Goal: Communication & Community: Share content

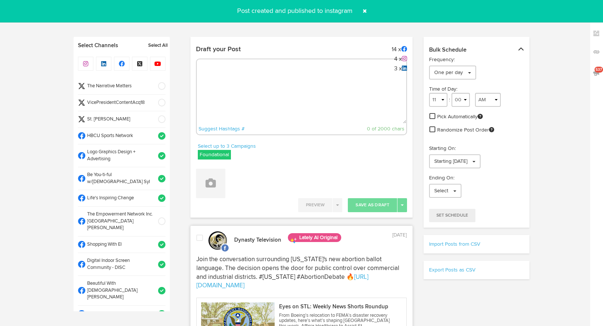
select select "9"
select select "04"
select select "11"
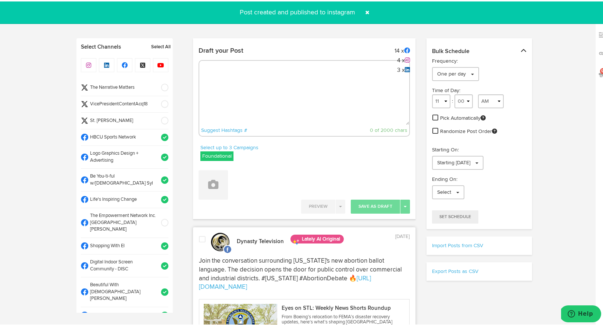
click at [299, 93] on textarea at bounding box center [304, 99] width 210 height 49
paste textarea "ARGUS News. Now. E News. [DATE] [DEMOGRAPHIC_DATA] women face unique challenges…"
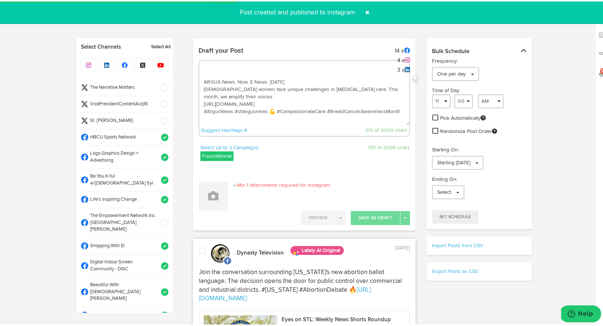
type textarea "ARGUS News. Now. E News. [DATE] [DEMOGRAPHIC_DATA] women face unique challenges…"
click at [156, 105] on span at bounding box center [162, 102] width 12 height 7
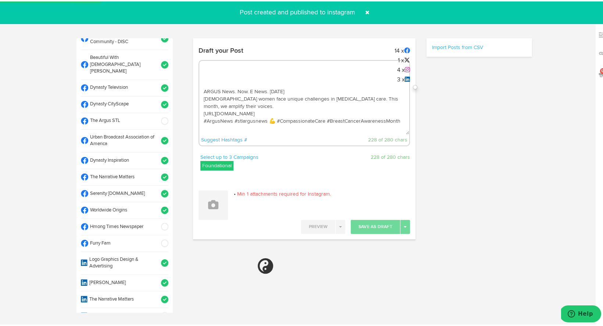
scroll to position [227, 0]
click at [156, 205] on span at bounding box center [162, 208] width 12 height 7
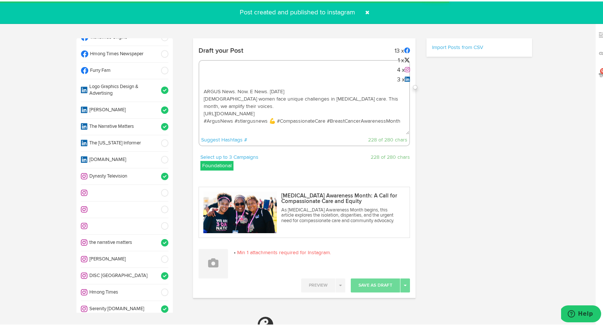
scroll to position [409, 0]
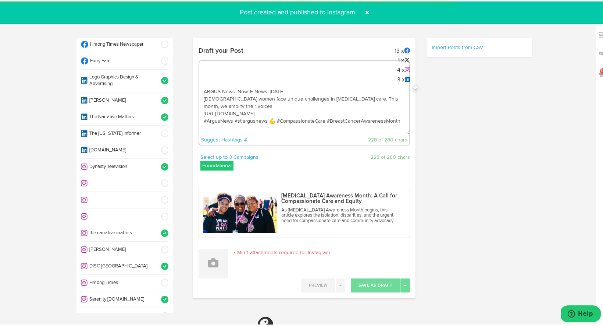
select select "11"
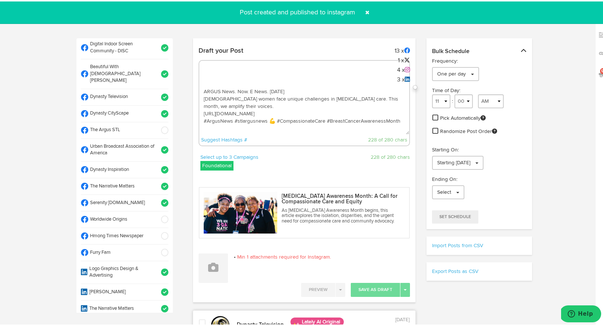
scroll to position [214, 0]
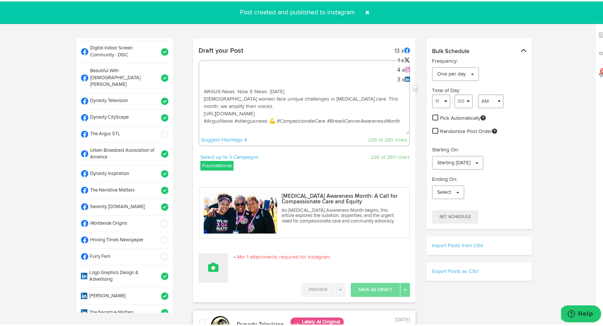
click at [208, 270] on icon at bounding box center [213, 266] width 10 height 10
click at [214, 312] on link "Upload Images" at bounding box center [234, 314] width 70 height 12
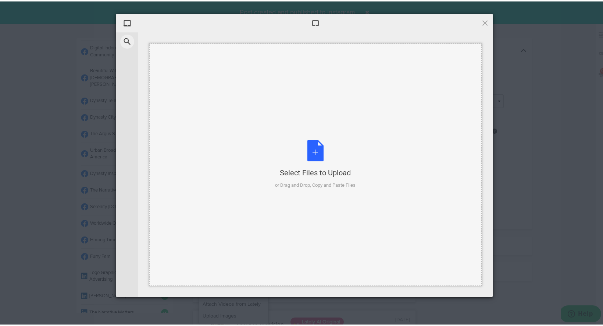
click at [307, 153] on div "Select Files to Upload or Drag and Drop, Copy and Paste Files" at bounding box center [315, 162] width 81 height 49
click at [315, 148] on div "Select Files to Upload or Drag and Drop, Copy and Paste Files" at bounding box center [315, 162] width 81 height 49
click at [309, 151] on div "Select Files to Upload or Drag and Drop, Copy and Paste Files" at bounding box center [315, 162] width 81 height 49
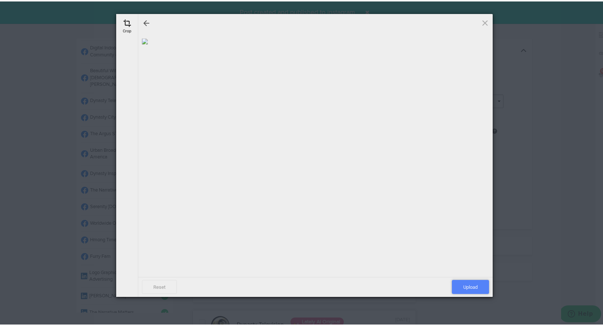
click at [470, 283] on span "Upload" at bounding box center [470, 285] width 37 height 14
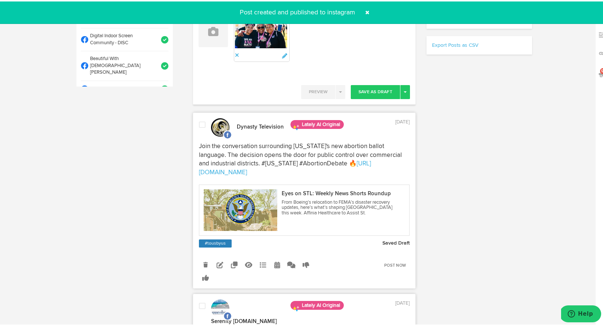
scroll to position [223, 0]
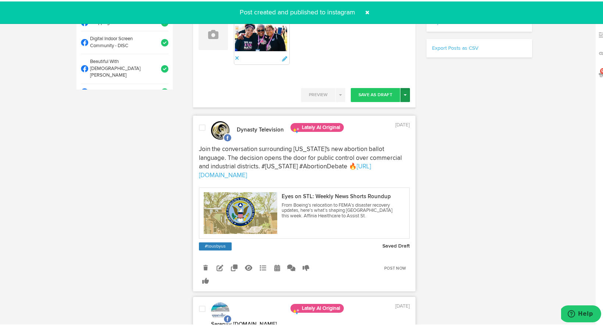
click at [404, 93] on span "button" at bounding box center [405, 93] width 3 height 1
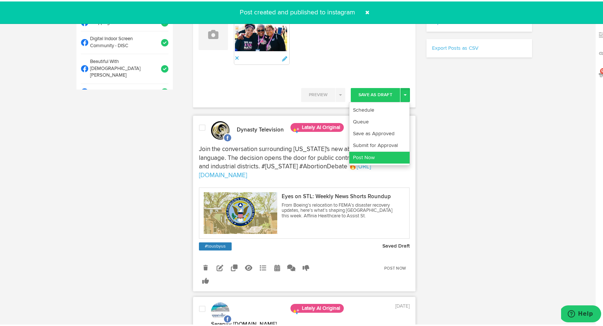
click at [391, 159] on link "Post Now" at bounding box center [380, 156] width 60 height 12
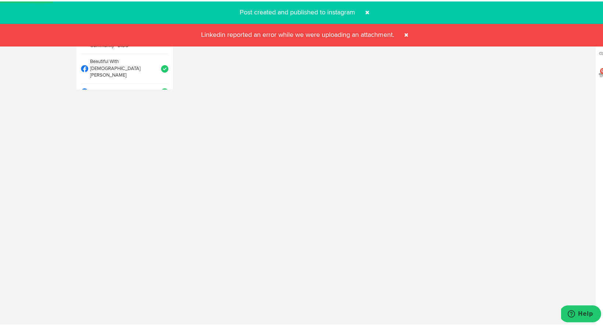
select select "11"
